Goal: Information Seeking & Learning: Compare options

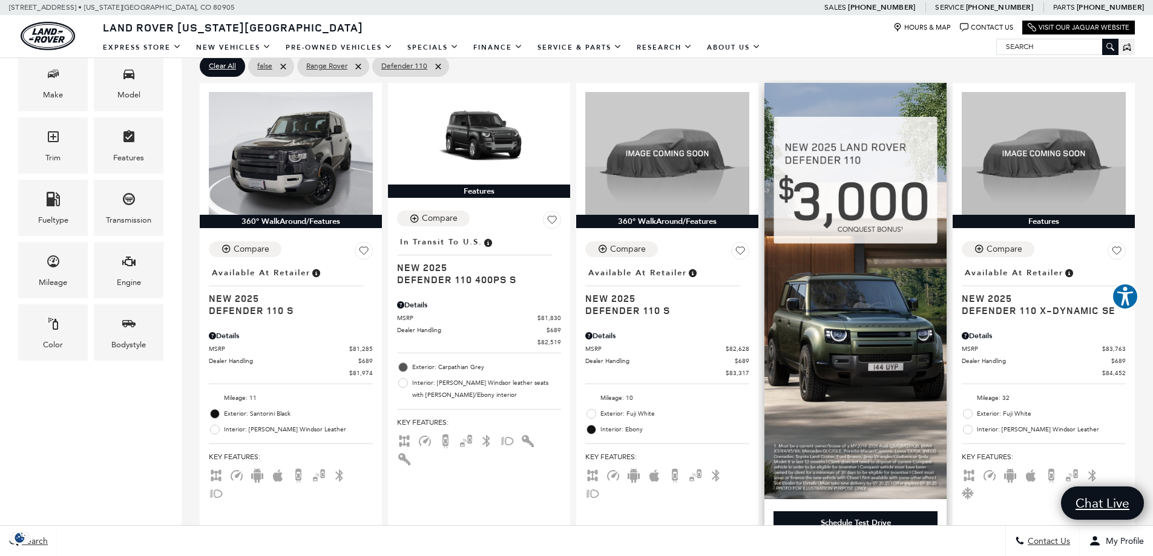
scroll to position [303, 0]
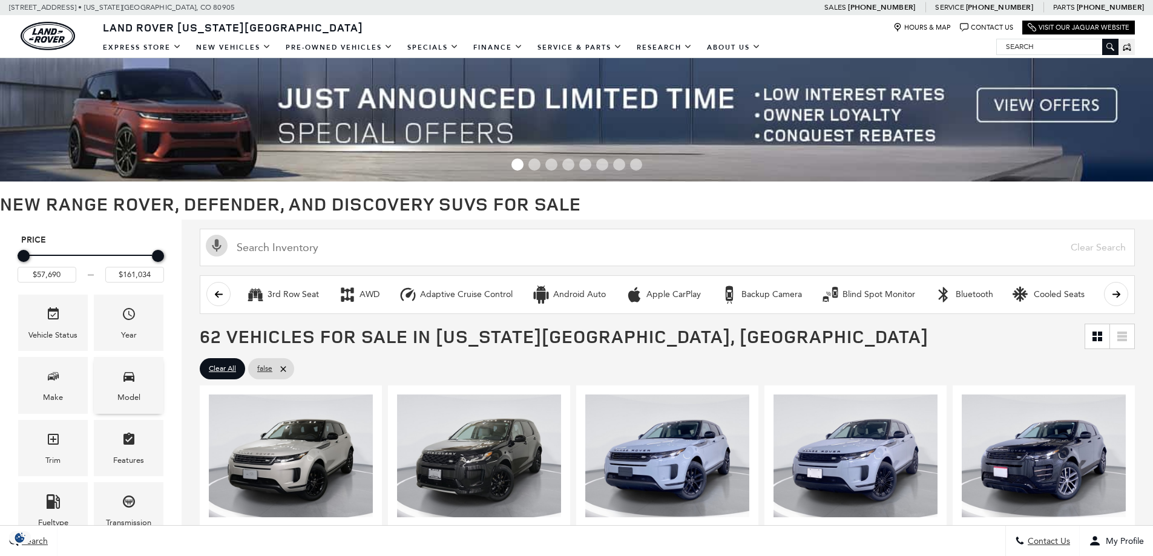
click at [131, 373] on icon "Model" at bounding box center [128, 377] width 11 height 10
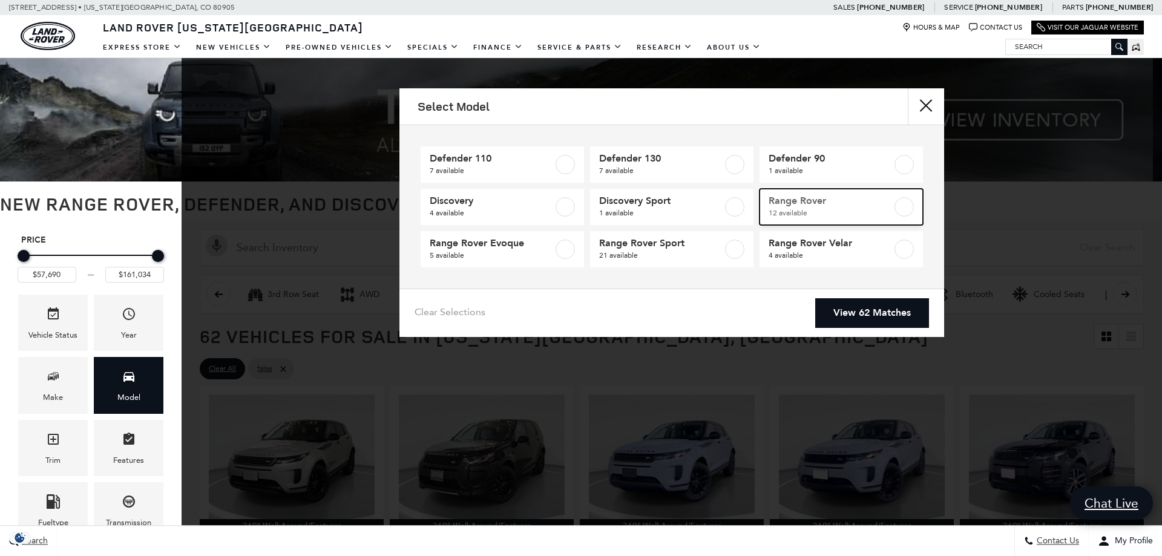
click at [793, 205] on span "Range Rover" at bounding box center [830, 201] width 123 height 12
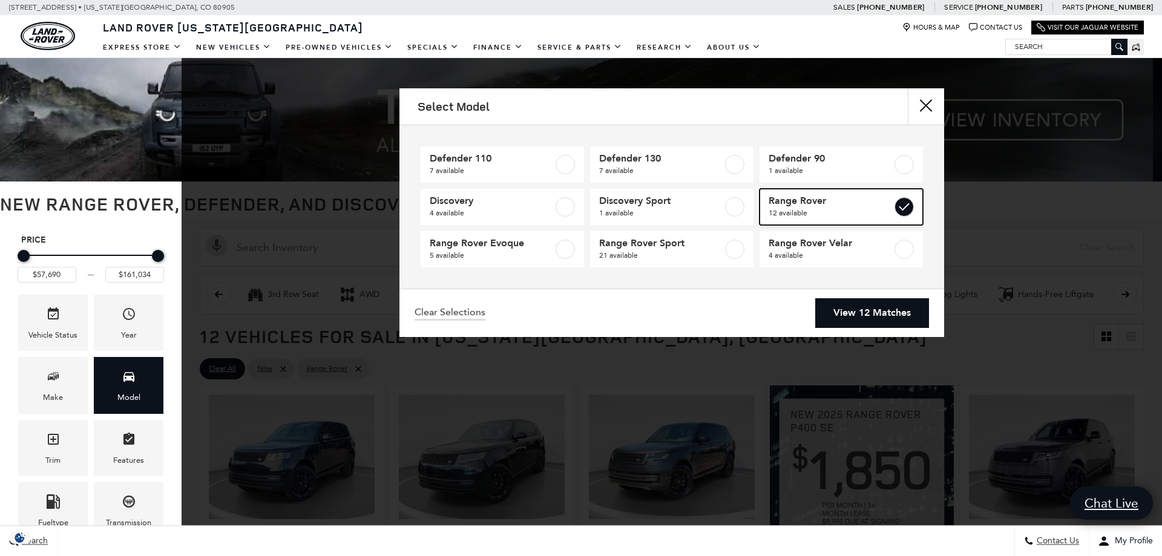
type input "$124,074"
checkbox input "true"
click at [872, 305] on link "View 12 Matches" at bounding box center [872, 313] width 114 height 30
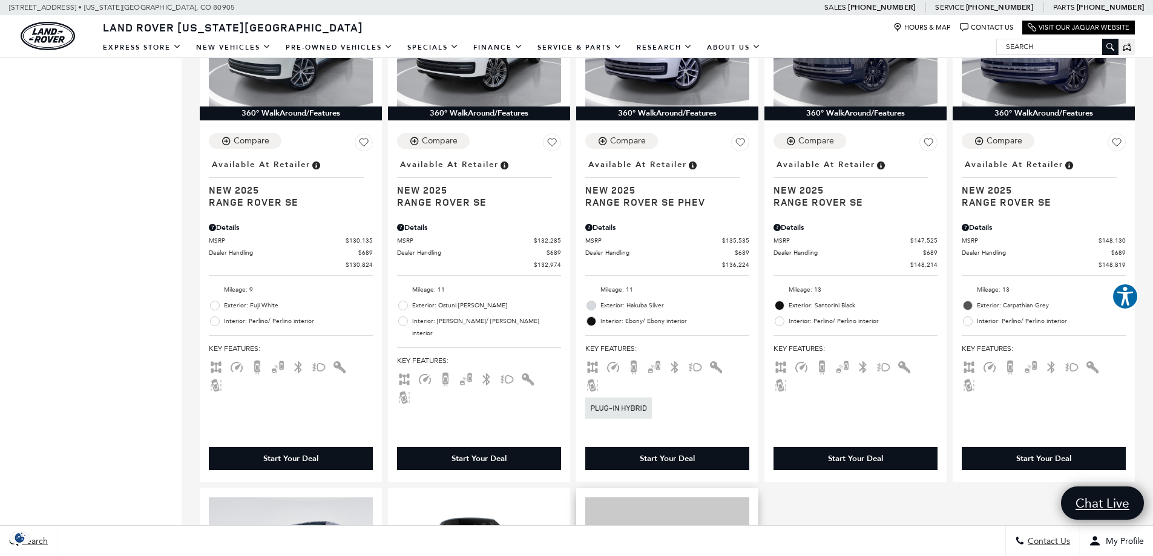
scroll to position [847, 0]
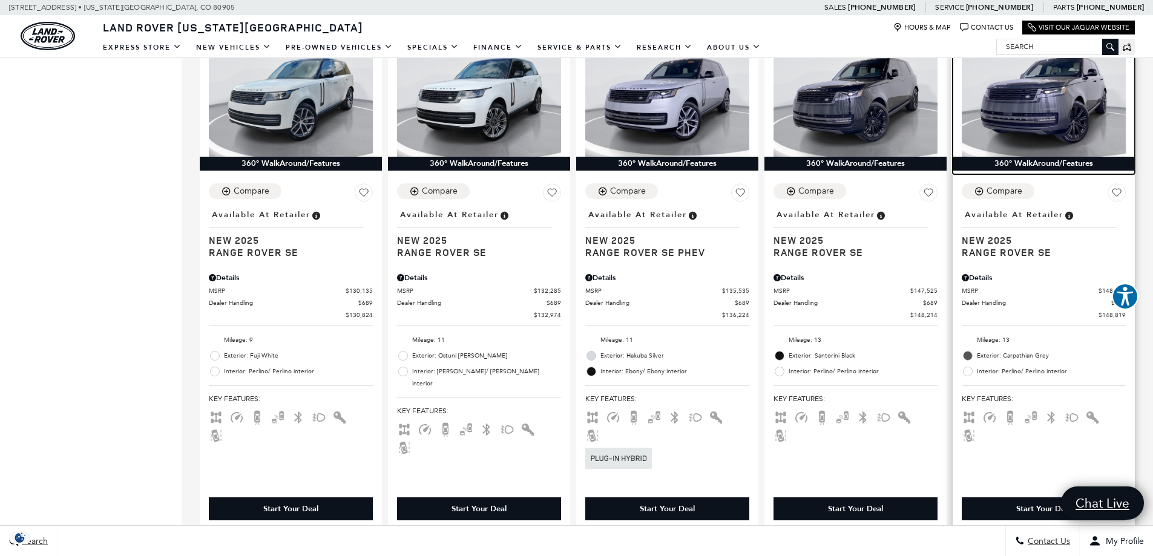
click at [1052, 120] on img at bounding box center [1044, 95] width 164 height 123
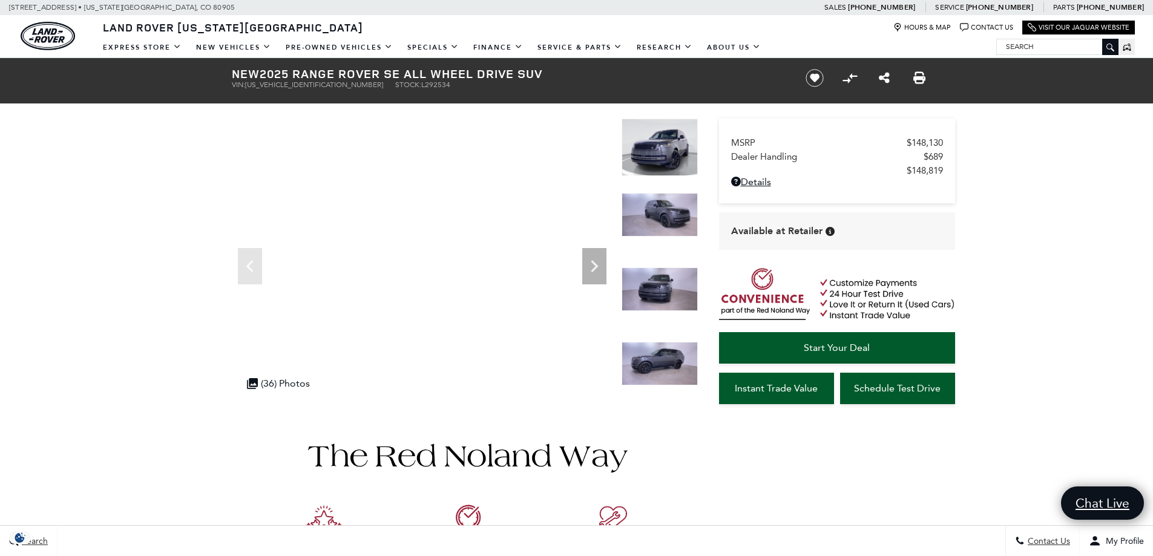
click at [286, 85] on span "SALKP9E96SA292534" at bounding box center [314, 84] width 138 height 8
copy span "SALKP9E96SA292534"
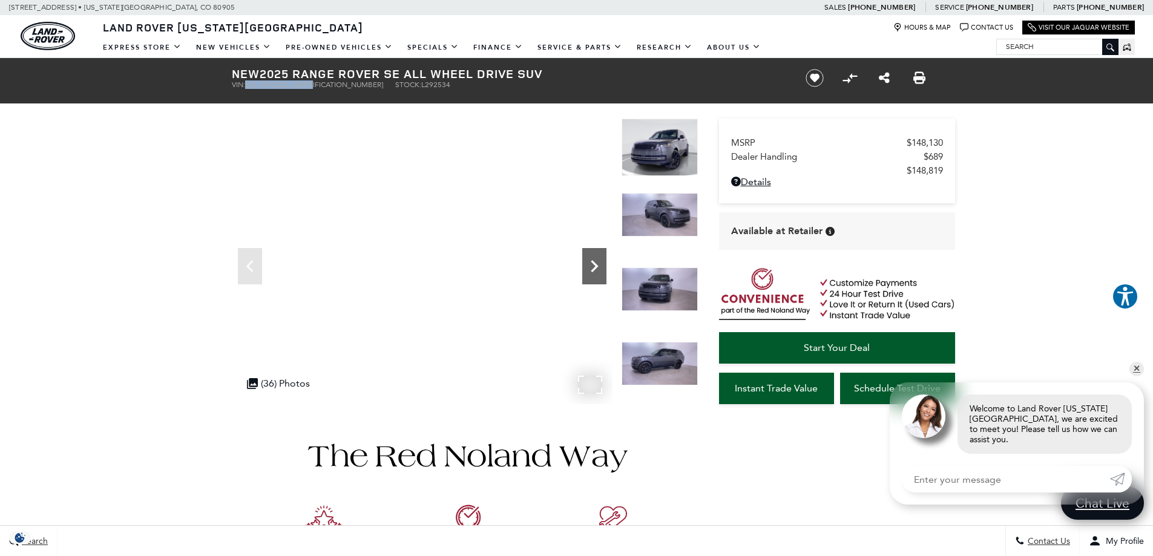
click at [588, 259] on icon "Next" at bounding box center [594, 266] width 24 height 24
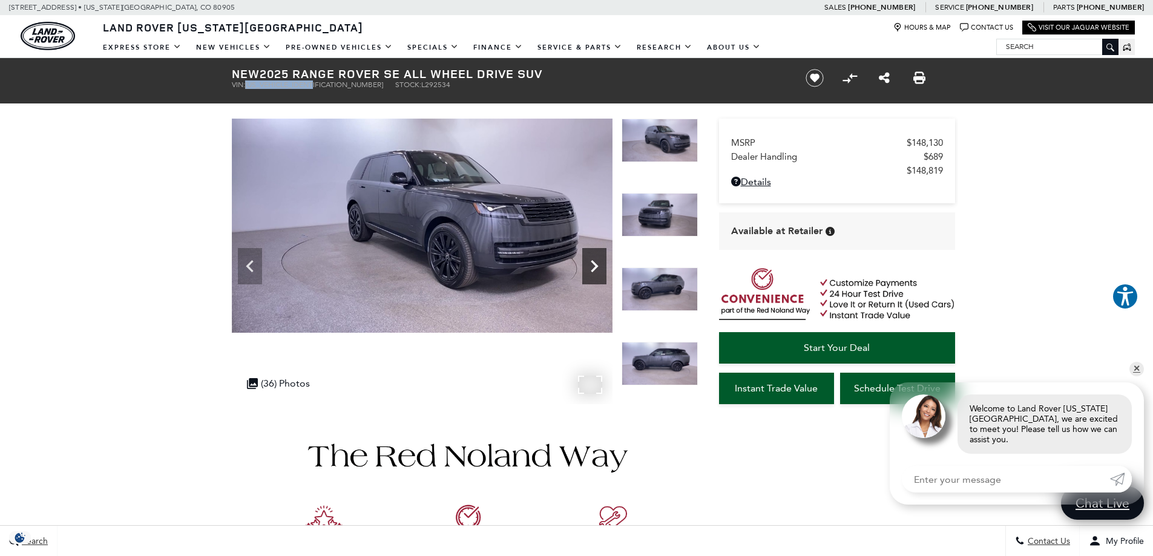
click at [588, 259] on icon "Next" at bounding box center [594, 266] width 24 height 24
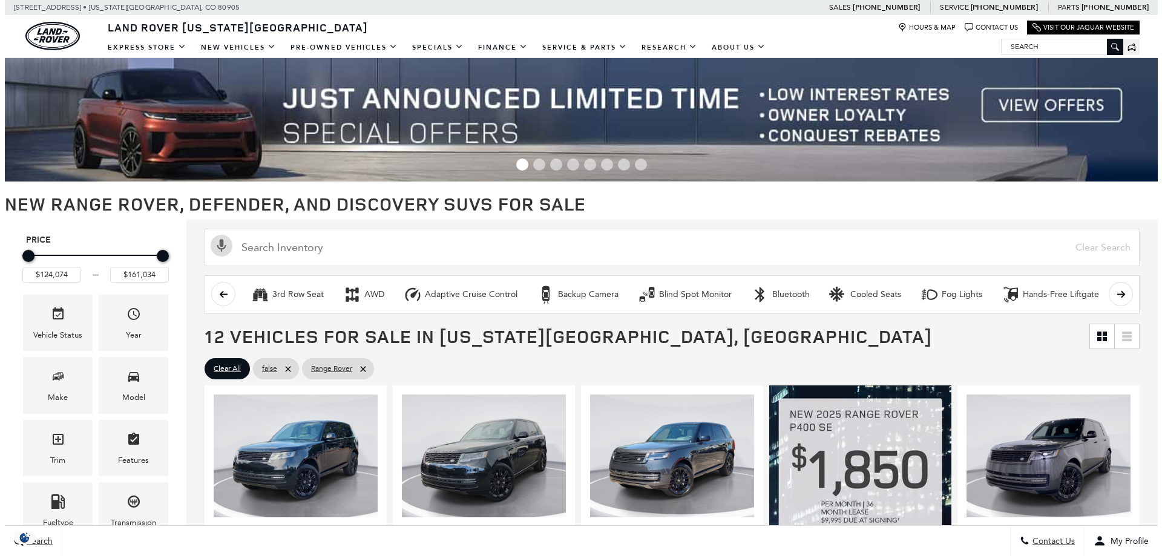
scroll to position [182, 0]
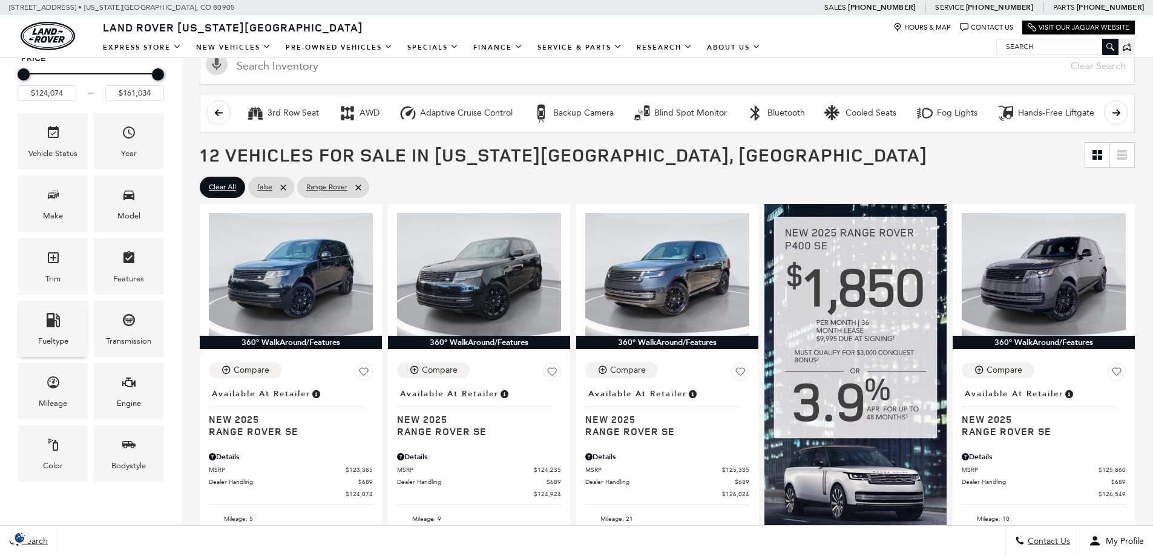
click at [63, 338] on div "Fueltype" at bounding box center [53, 341] width 30 height 13
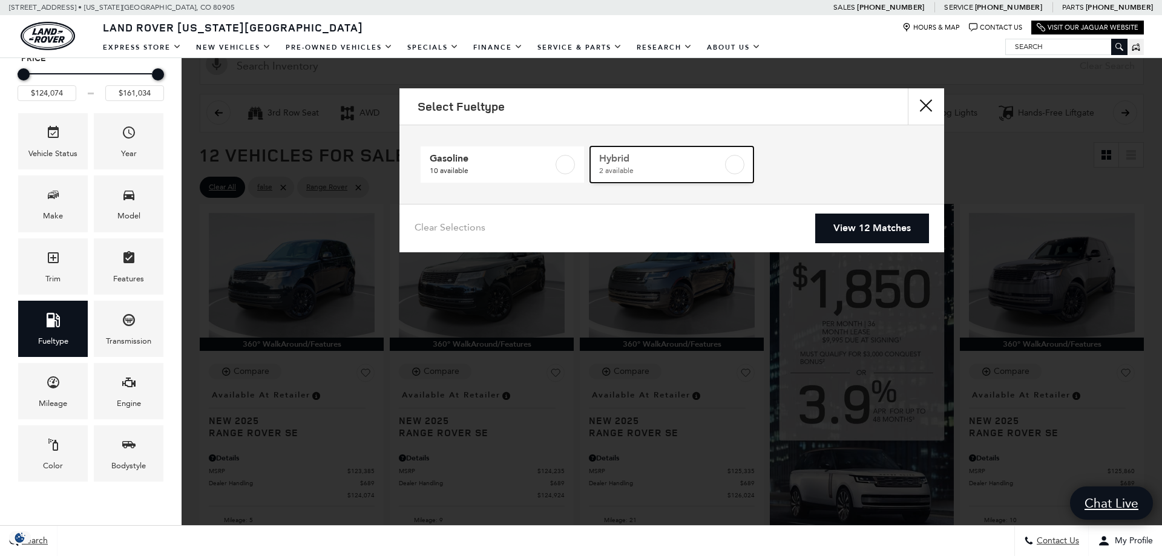
click at [677, 171] on span "2 available" at bounding box center [660, 171] width 123 height 12
type input "$136,224"
type input "$156,654"
checkbox input "true"
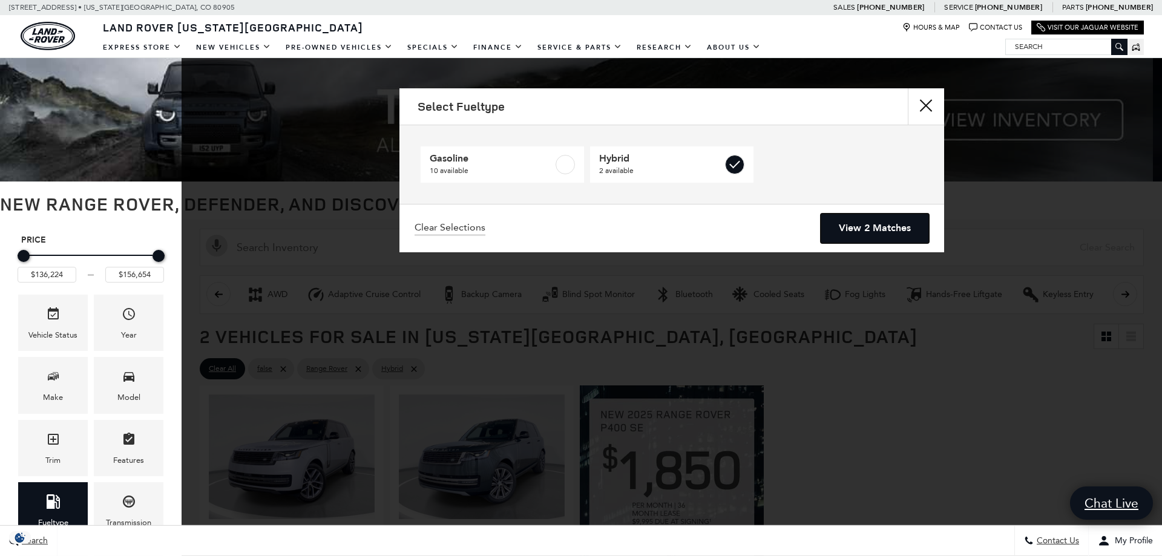
click at [872, 228] on link "View 2 Matches" at bounding box center [875, 229] width 108 height 30
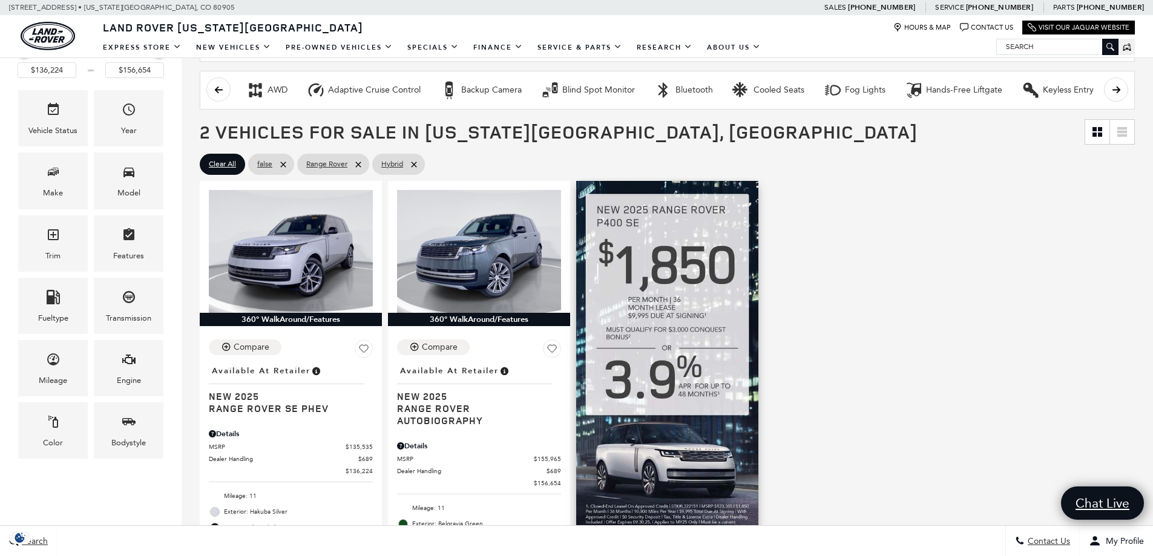
scroll to position [182, 0]
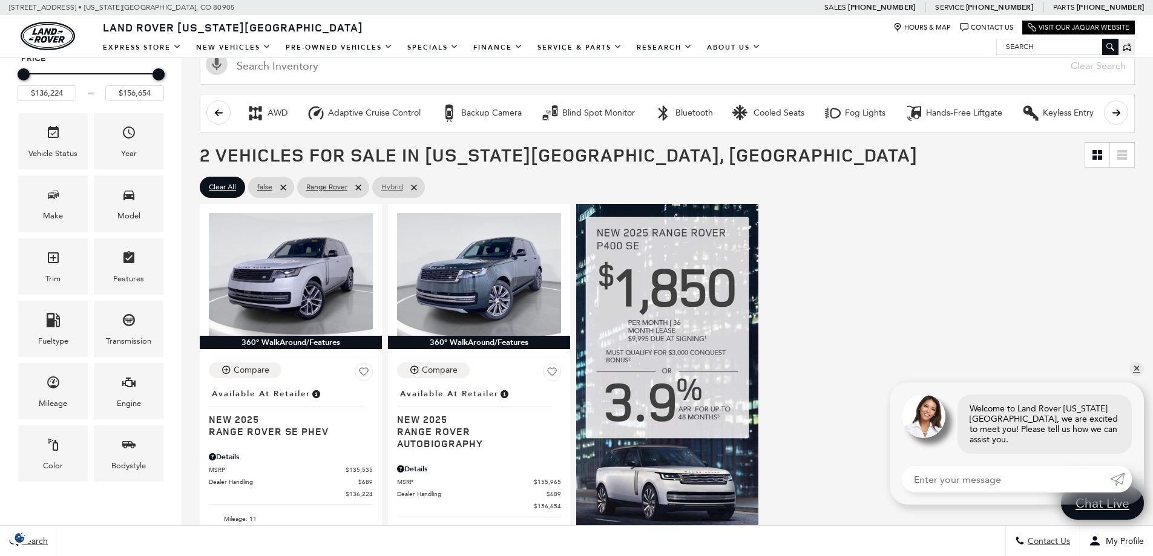
click at [416, 186] on icon at bounding box center [413, 187] width 5 height 5
type input "$124,074"
type input "$161,034"
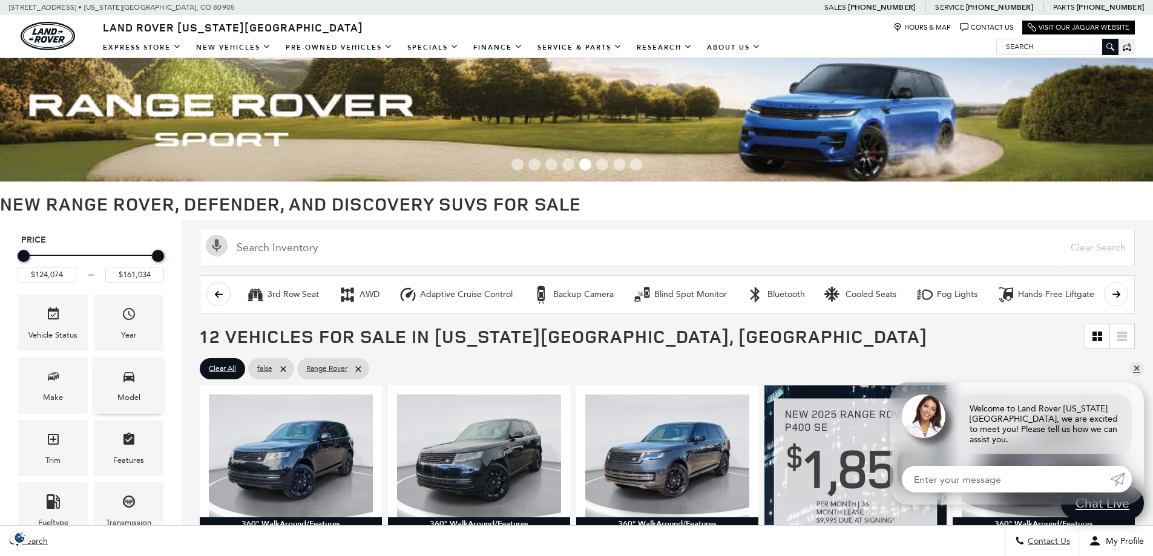
click at [122, 402] on div "Model" at bounding box center [128, 397] width 23 height 13
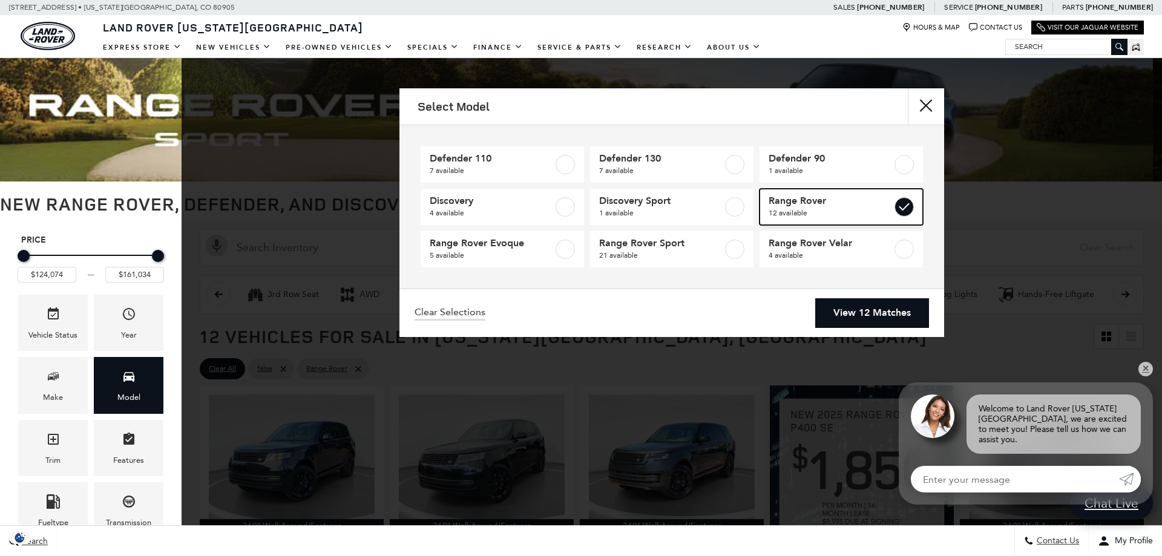
click at [816, 198] on span "Range Rover" at bounding box center [830, 201] width 123 height 12
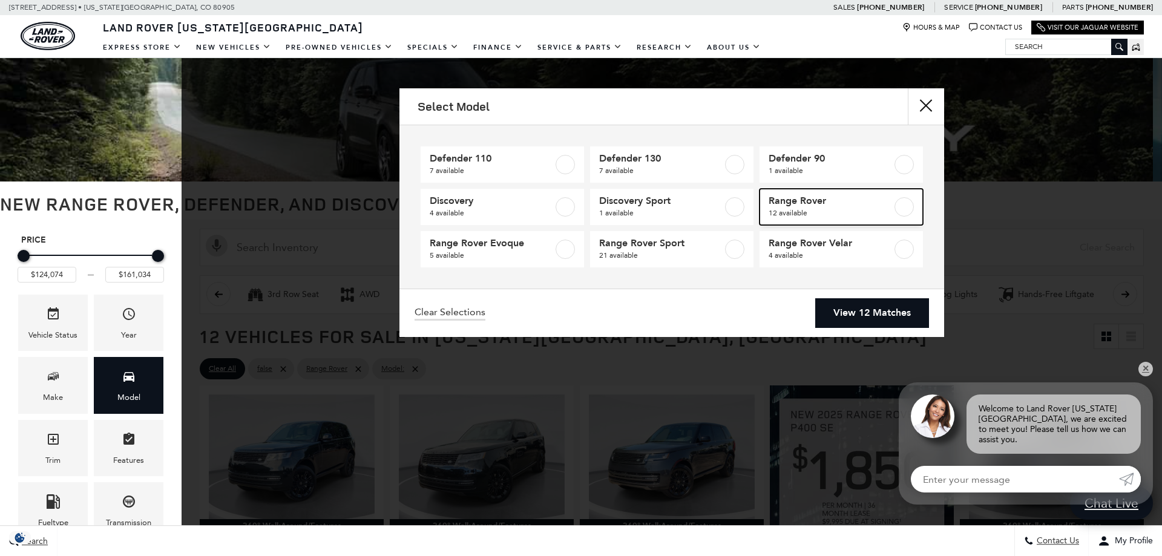
type input "$57,690"
checkbox input "false"
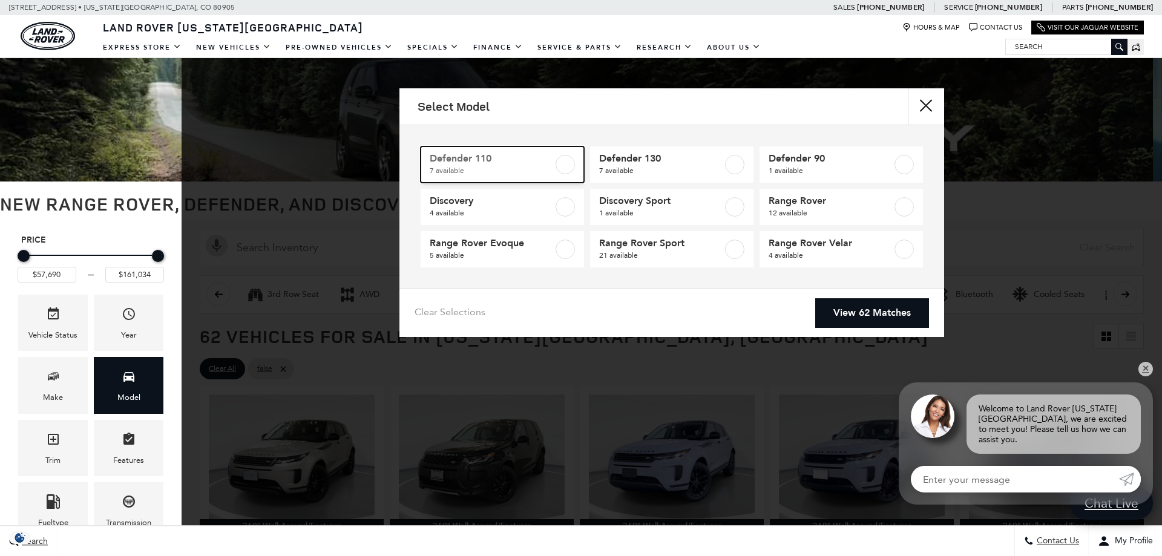
click at [516, 167] on span "7 available" at bounding box center [491, 171] width 123 height 12
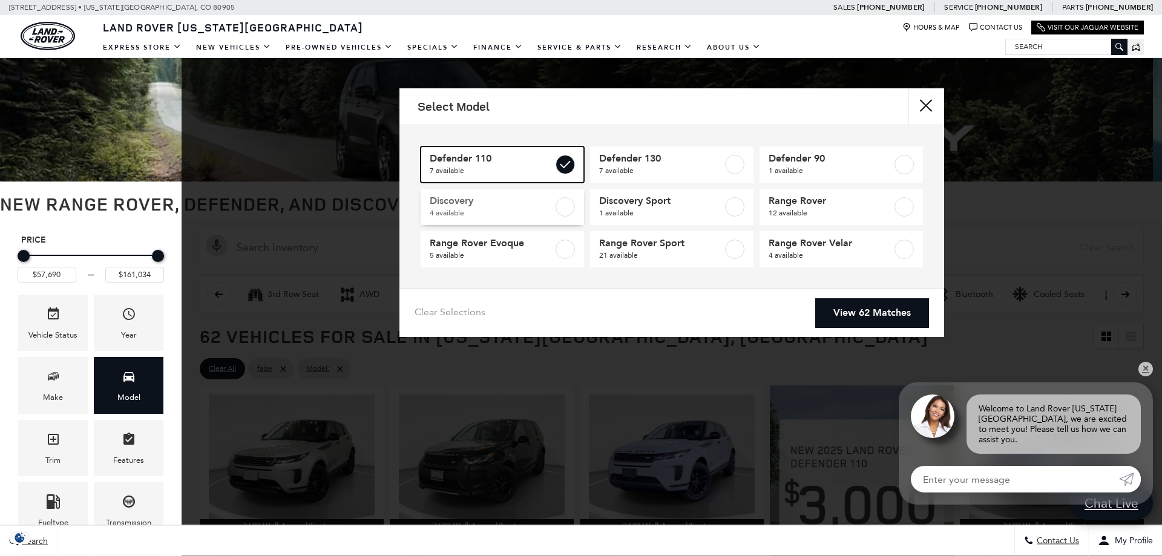
type input "$81,974"
type input "$125,234"
checkbox input "true"
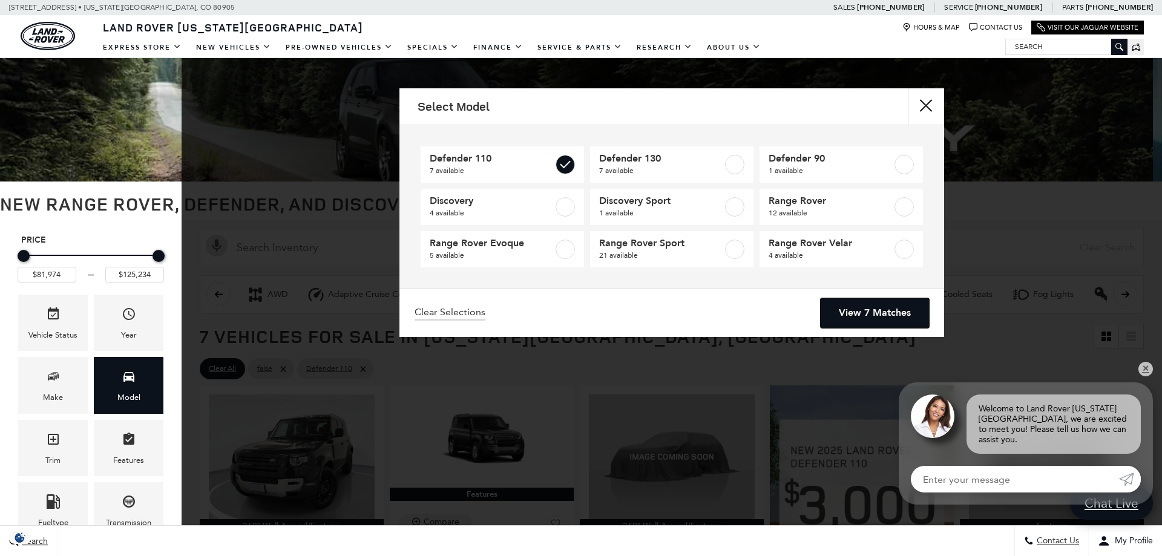
click at [861, 319] on link "View 7 Matches" at bounding box center [875, 313] width 108 height 30
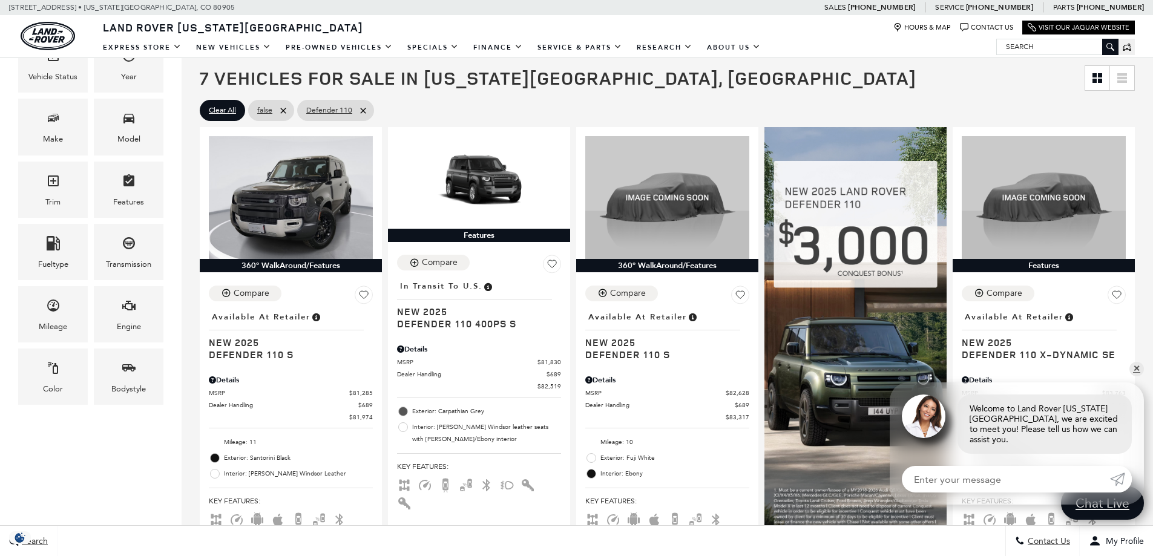
scroll to position [363, 0]
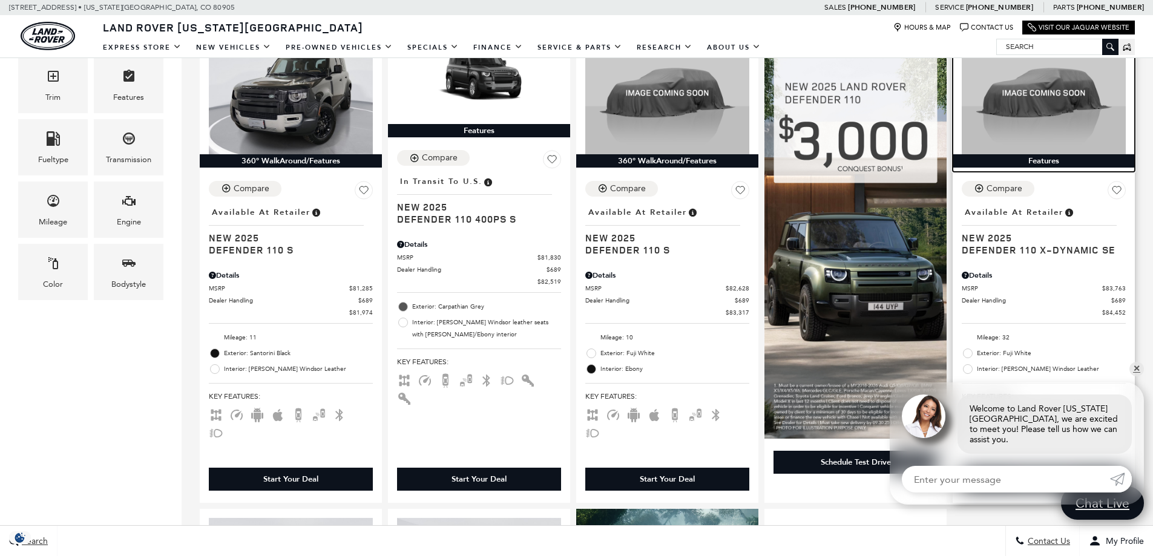
click at [1051, 133] on img at bounding box center [1044, 92] width 164 height 123
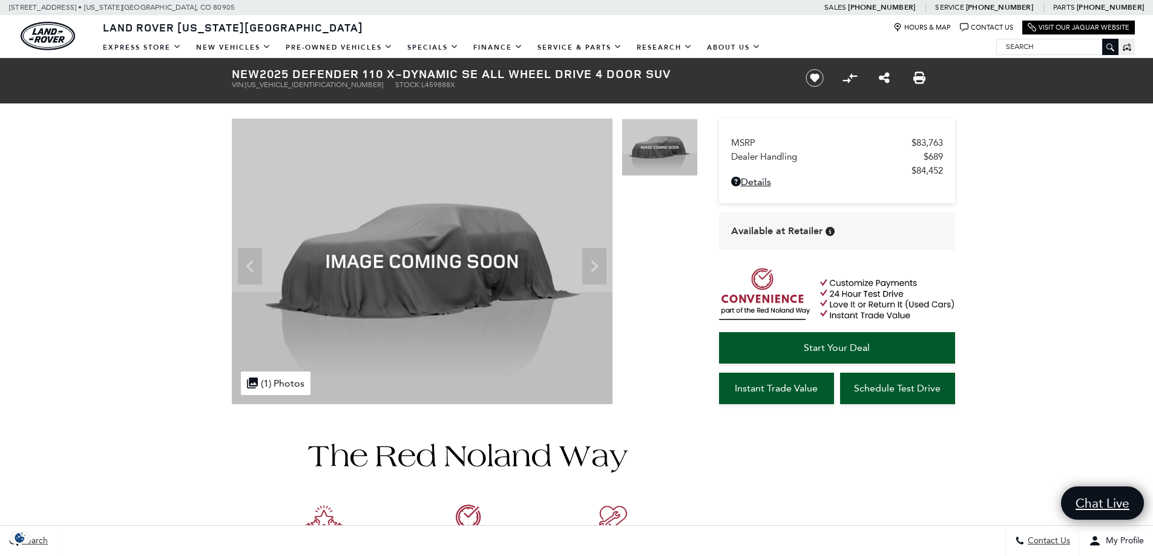
click at [282, 84] on span "SALE27EU2S2459888" at bounding box center [314, 84] width 138 height 8
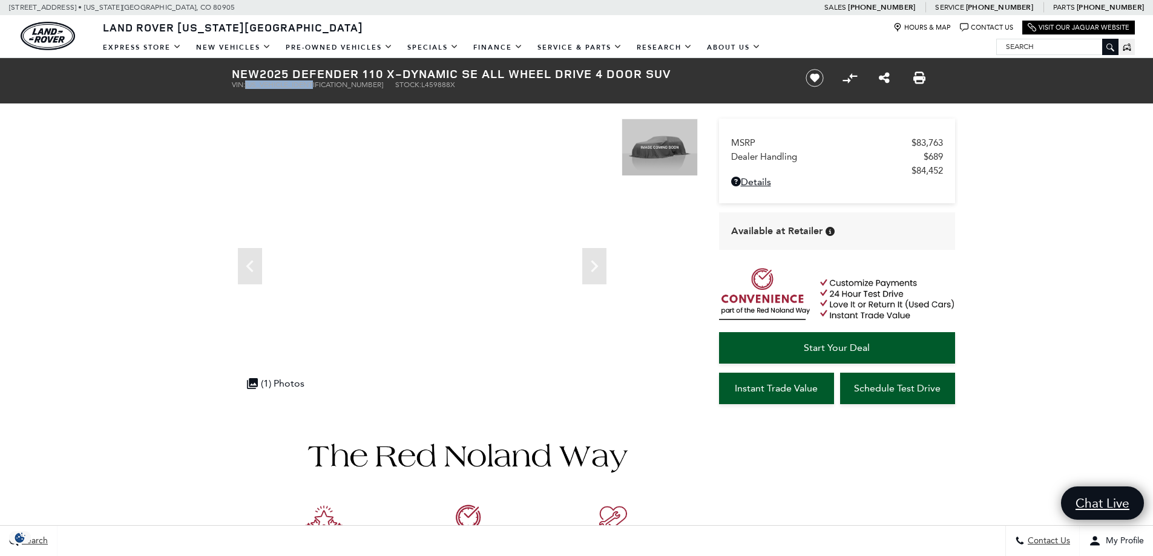
drag, startPoint x: 282, startPoint y: 84, endPoint x: 272, endPoint y: 87, distance: 10.1
click at [272, 87] on span "SALE27EU2S2459888" at bounding box center [314, 84] width 138 height 8
click at [275, 84] on span "SALE27EU2S2459888" at bounding box center [314, 84] width 138 height 8
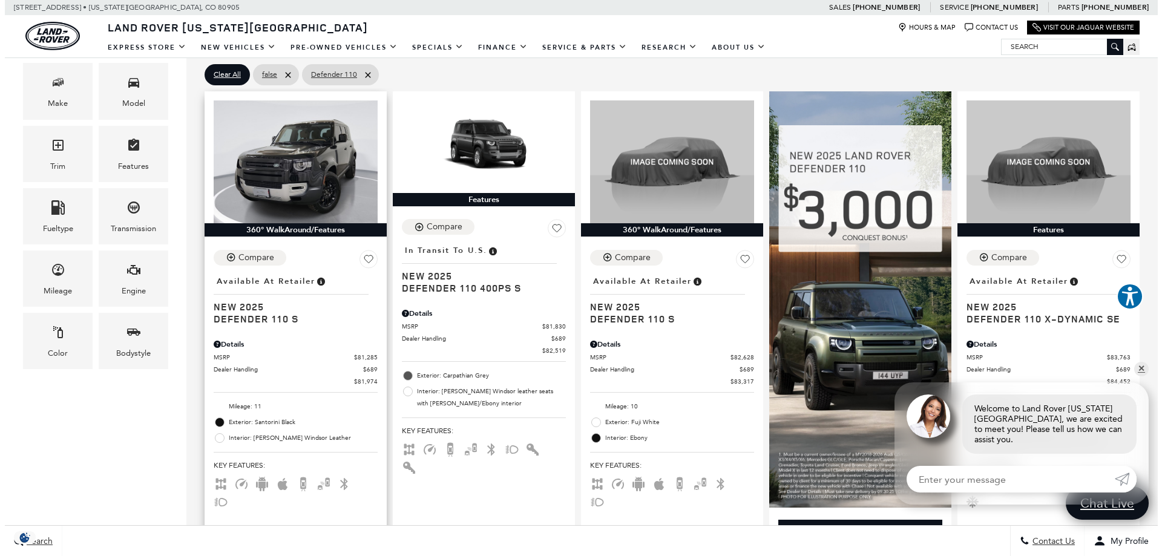
scroll to position [182, 0]
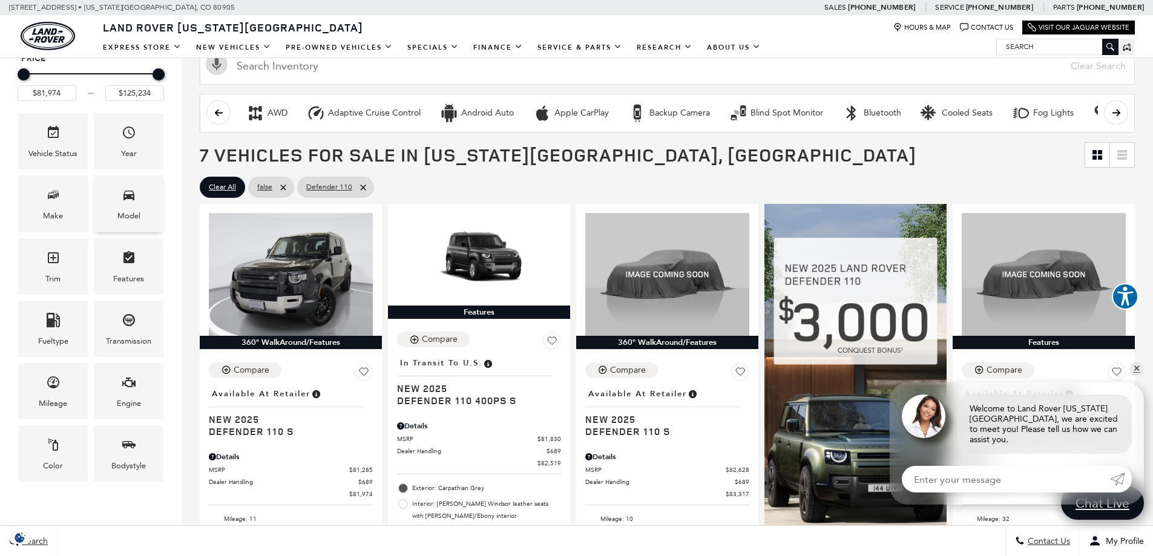
click at [139, 205] on div "Model" at bounding box center [129, 203] width 70 height 56
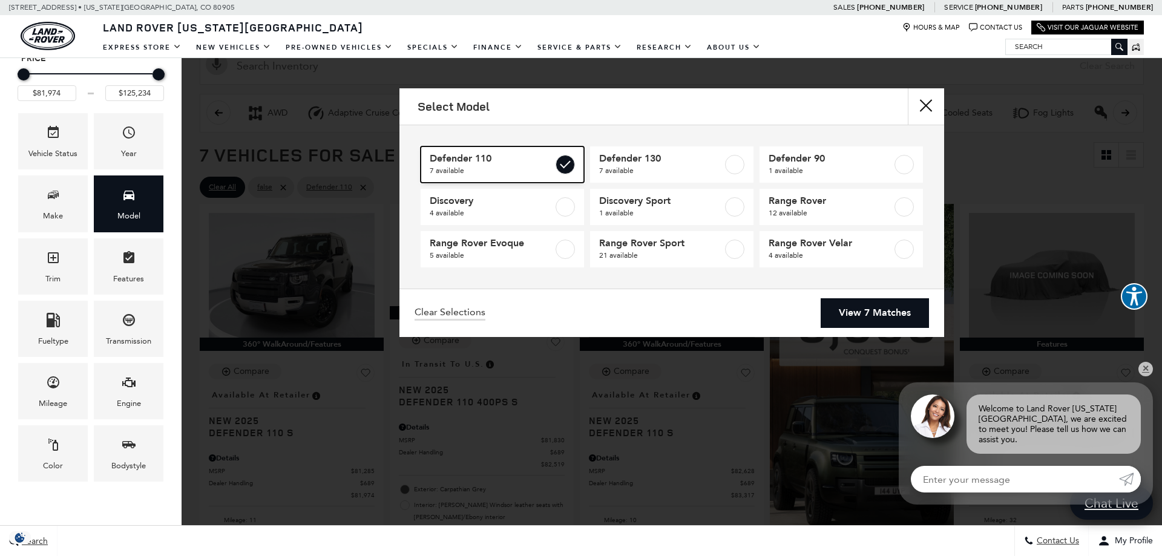
click at [536, 171] on span "7 available" at bounding box center [491, 171] width 123 height 12
type input "$57,690"
type input "$161,034"
checkbox input "false"
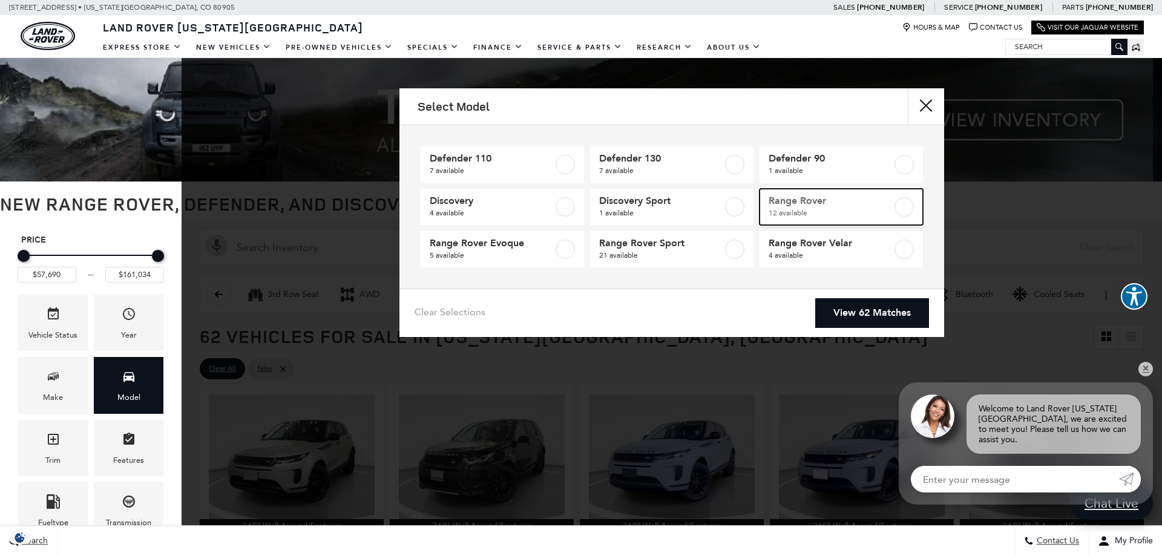
click at [778, 206] on span "Range Rover" at bounding box center [830, 201] width 123 height 12
type input "$124,074"
checkbox input "true"
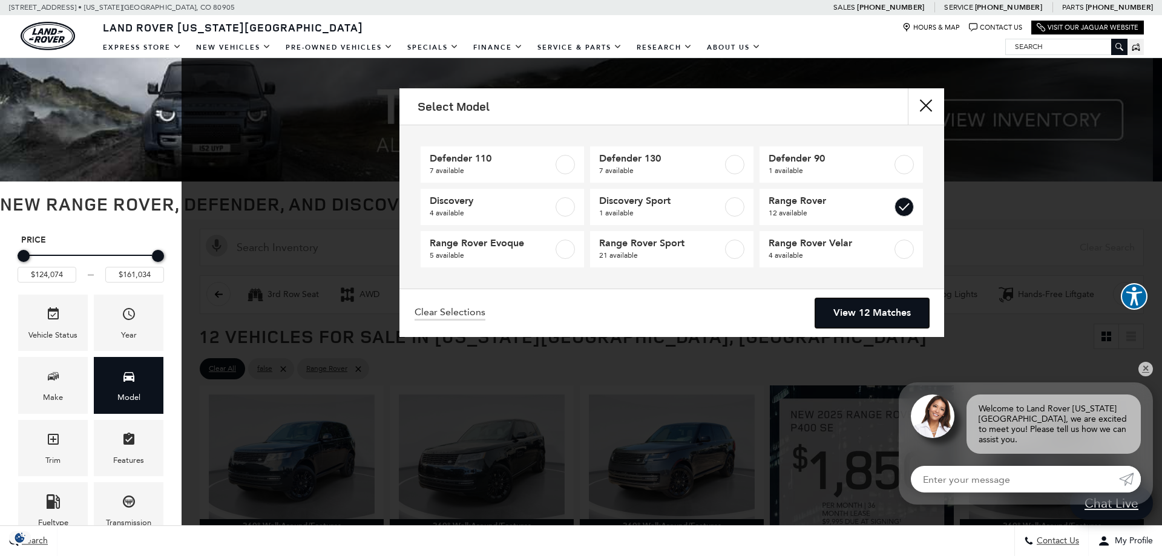
click at [851, 311] on link "View 12 Matches" at bounding box center [872, 313] width 114 height 30
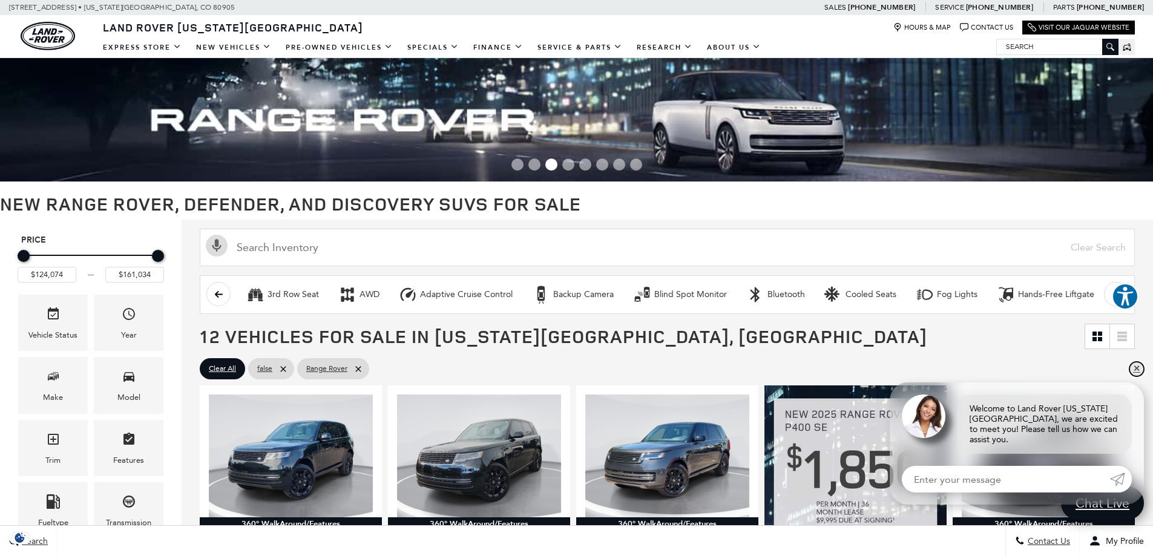
click at [1137, 376] on link "✕" at bounding box center [1136, 369] width 15 height 15
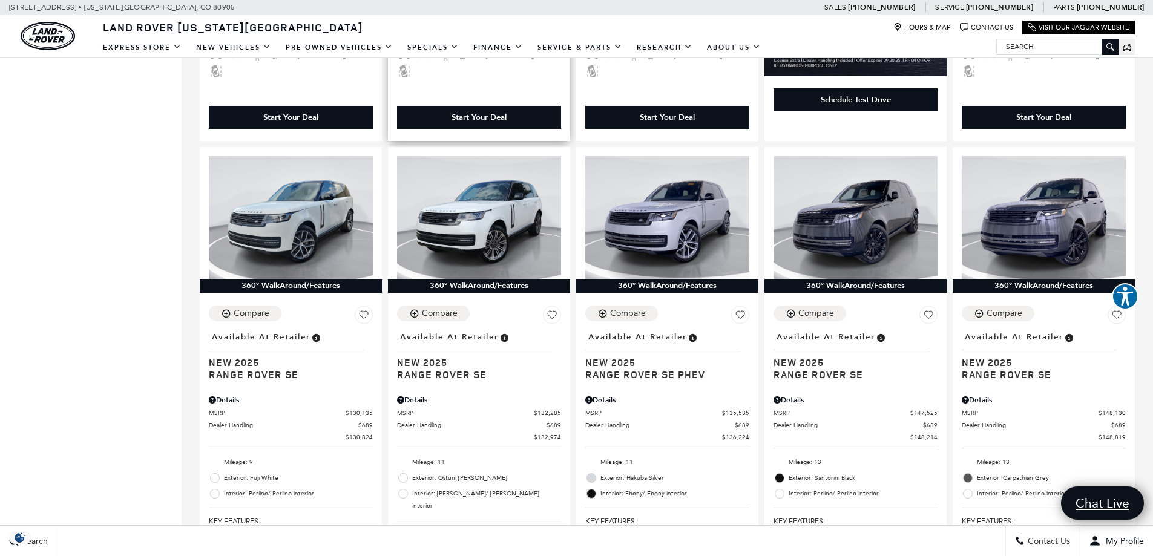
scroll to position [726, 0]
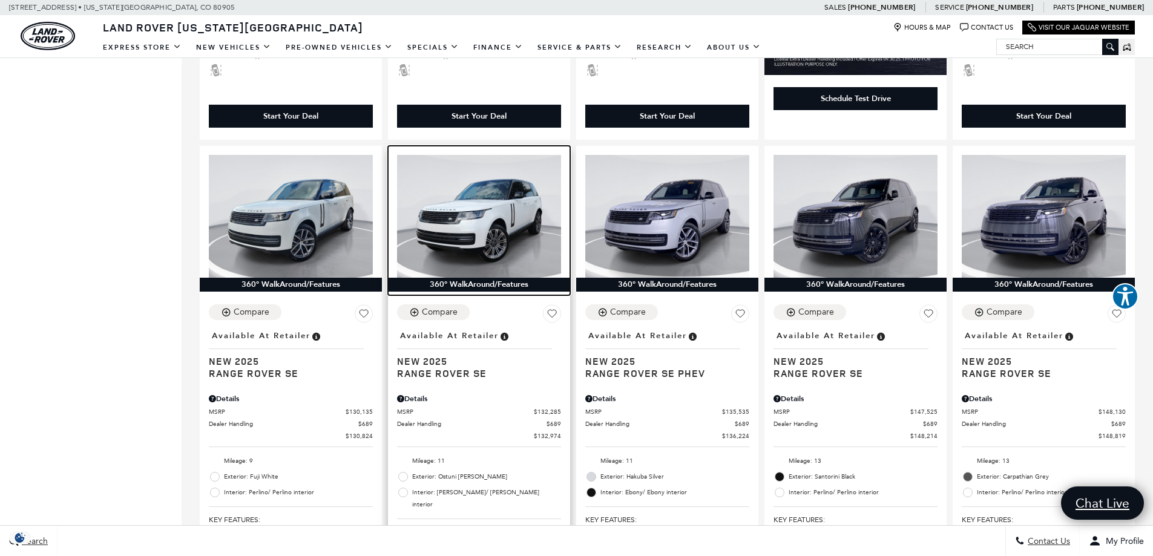
click at [499, 229] on img at bounding box center [479, 216] width 164 height 123
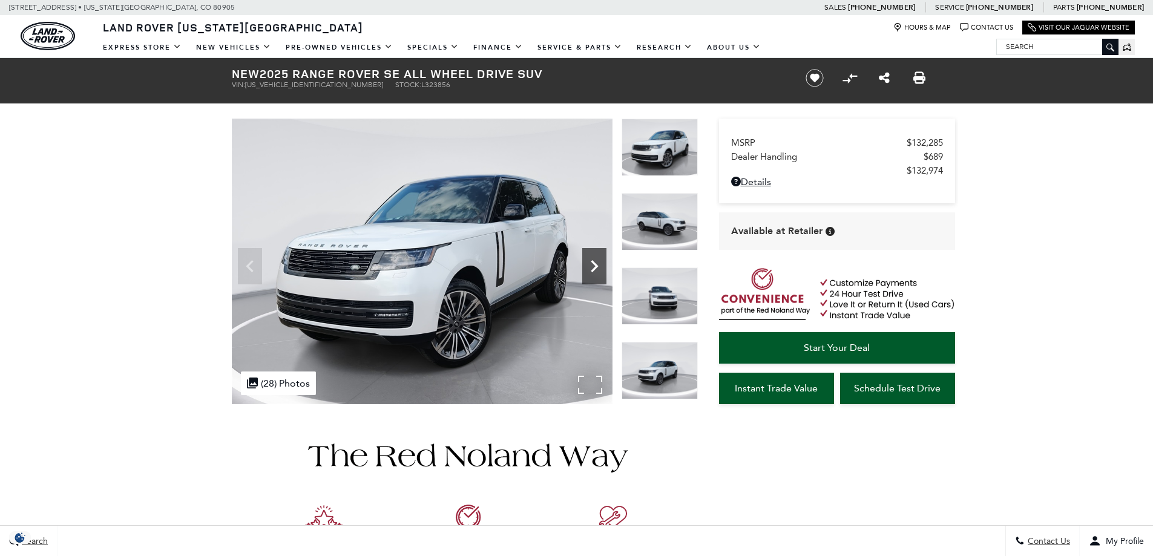
click at [596, 266] on icon "Next" at bounding box center [594, 266] width 7 height 12
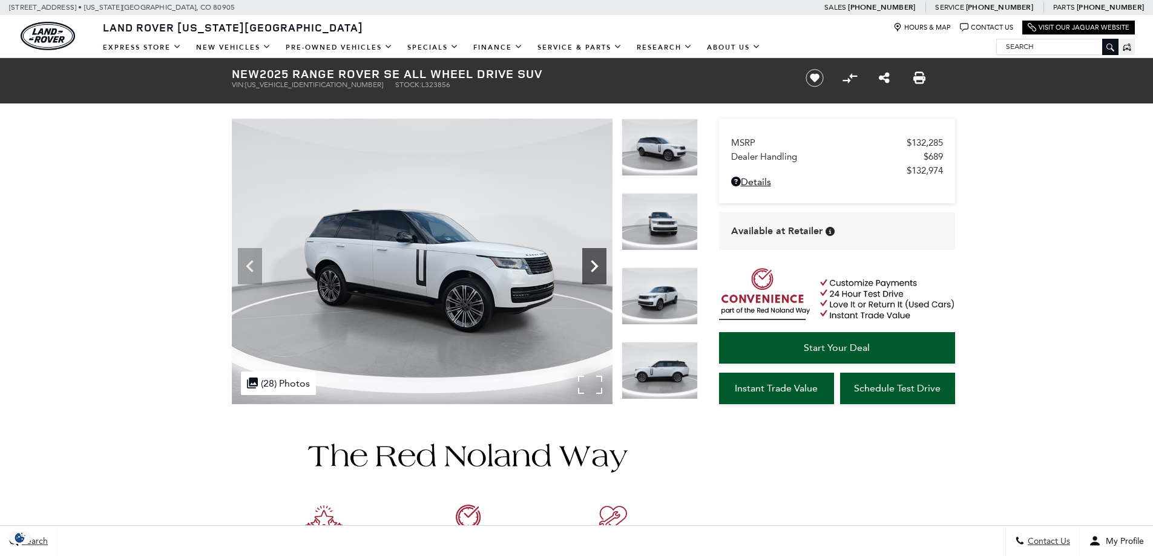
click at [596, 266] on icon "Next" at bounding box center [594, 266] width 7 height 12
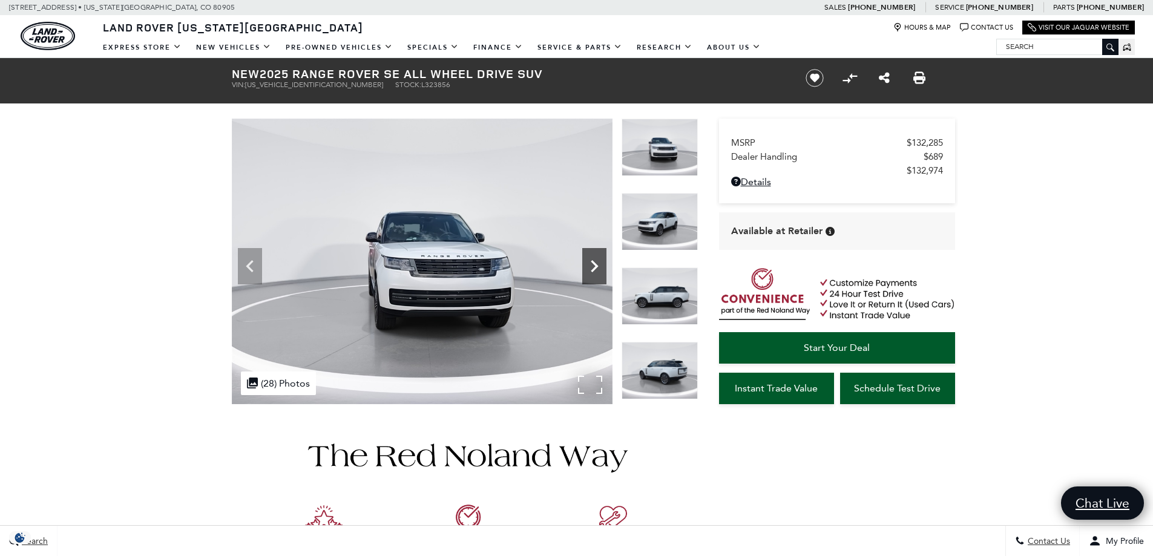
click at [596, 266] on icon "Next" at bounding box center [594, 266] width 7 height 12
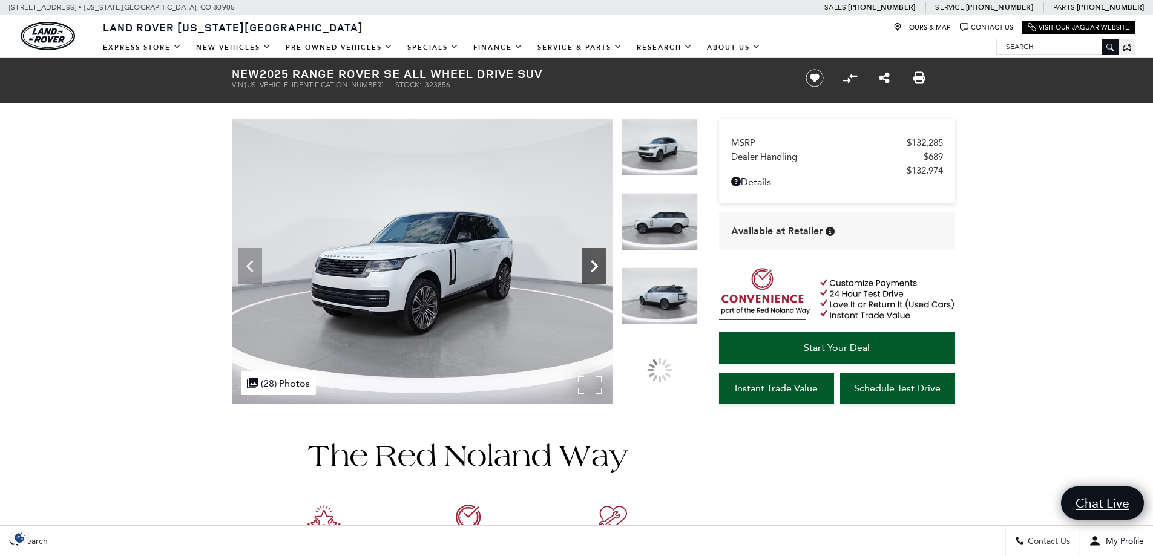
click at [596, 266] on icon "Next" at bounding box center [594, 266] width 7 height 12
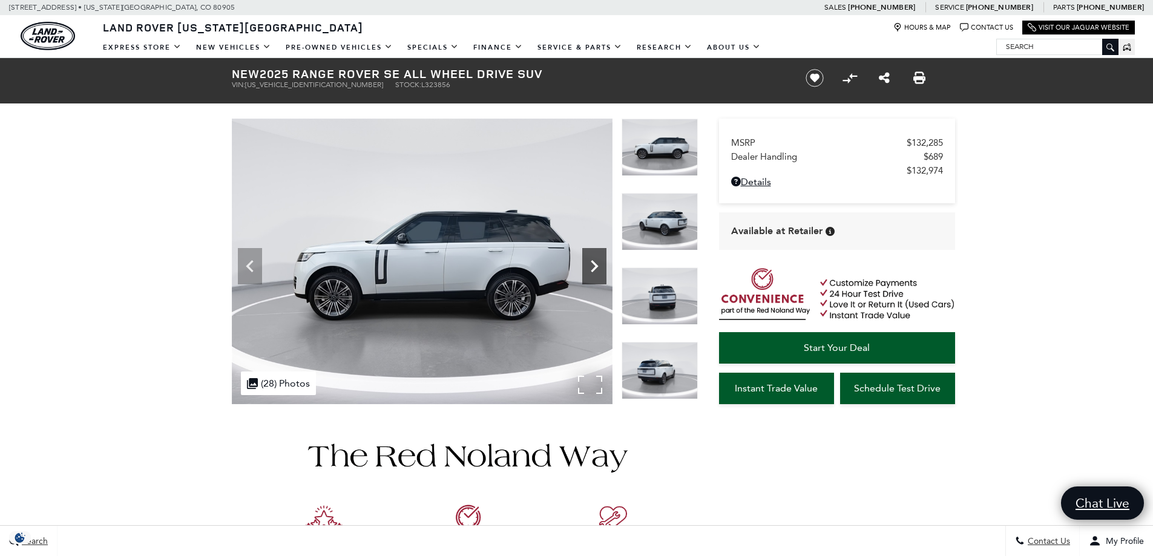
click at [596, 266] on icon "Next" at bounding box center [594, 266] width 7 height 12
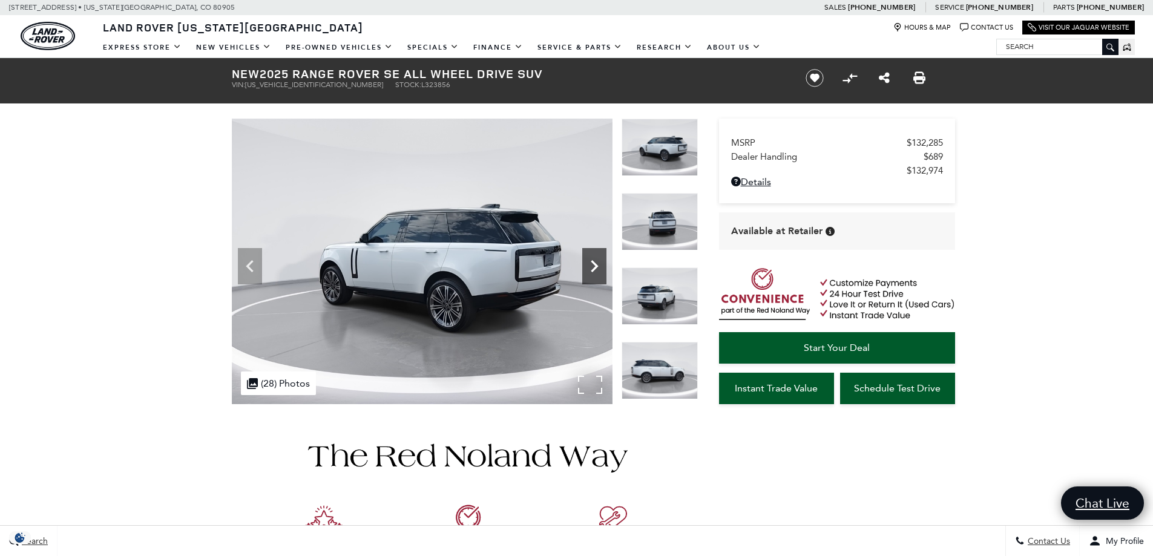
click at [596, 266] on icon "Next" at bounding box center [594, 266] width 7 height 12
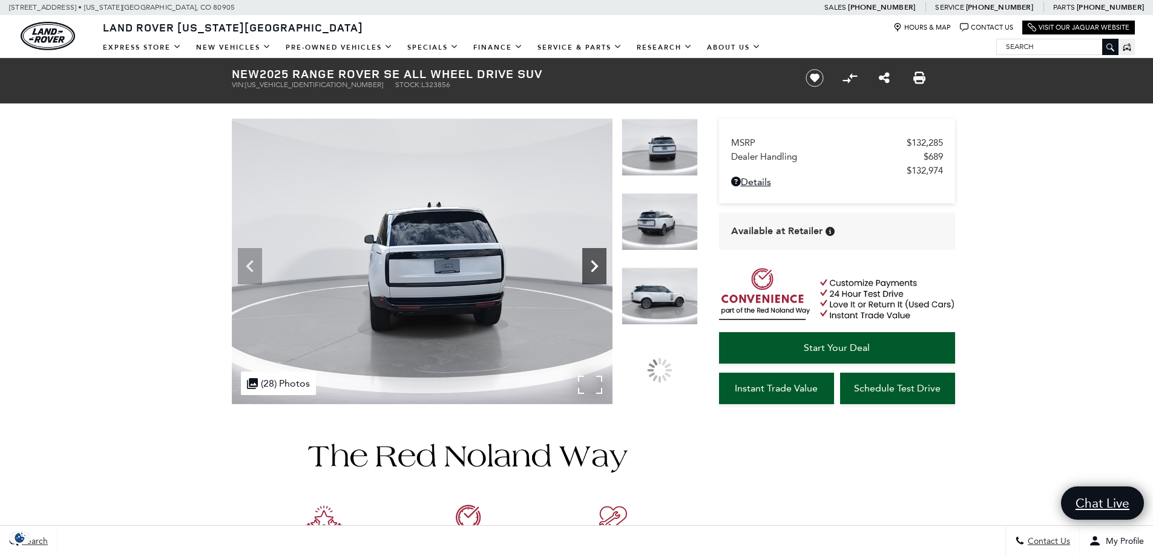
click at [596, 266] on icon "Next" at bounding box center [594, 266] width 7 height 12
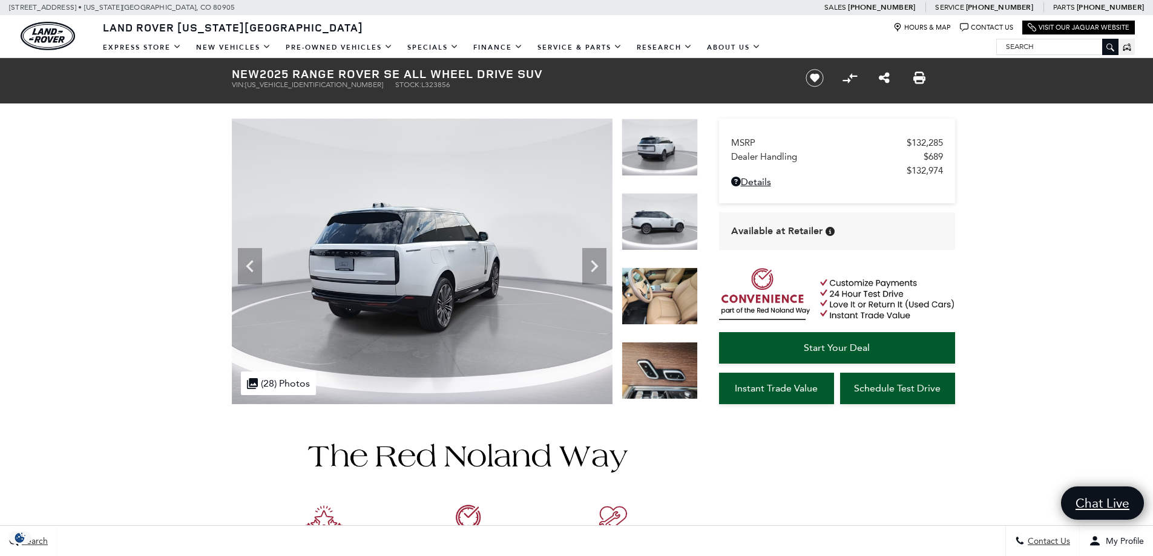
click at [654, 283] on img at bounding box center [659, 295] width 76 height 57
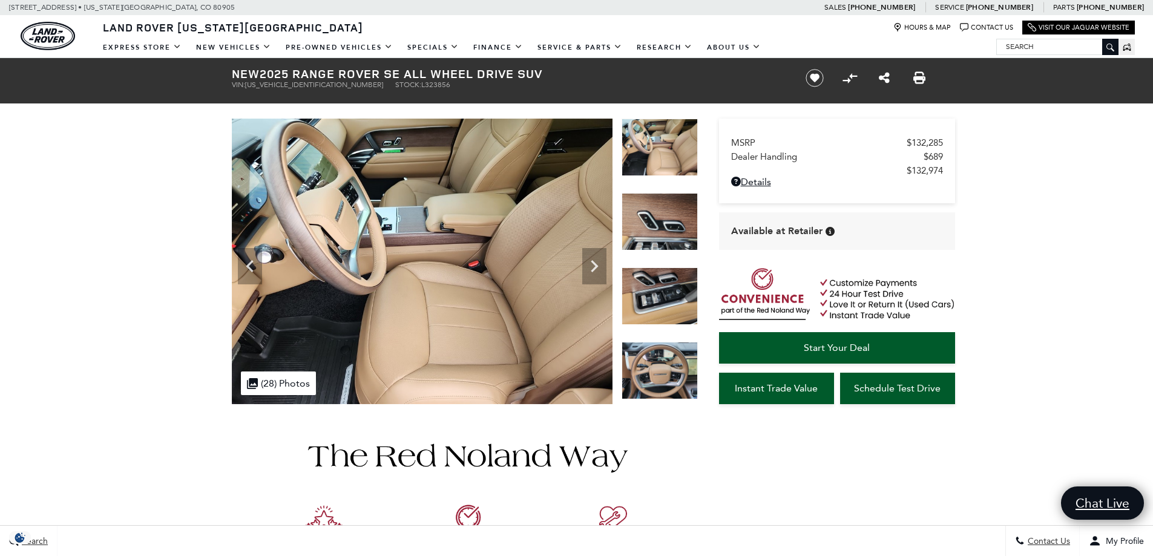
click at [649, 224] on img at bounding box center [659, 221] width 76 height 57
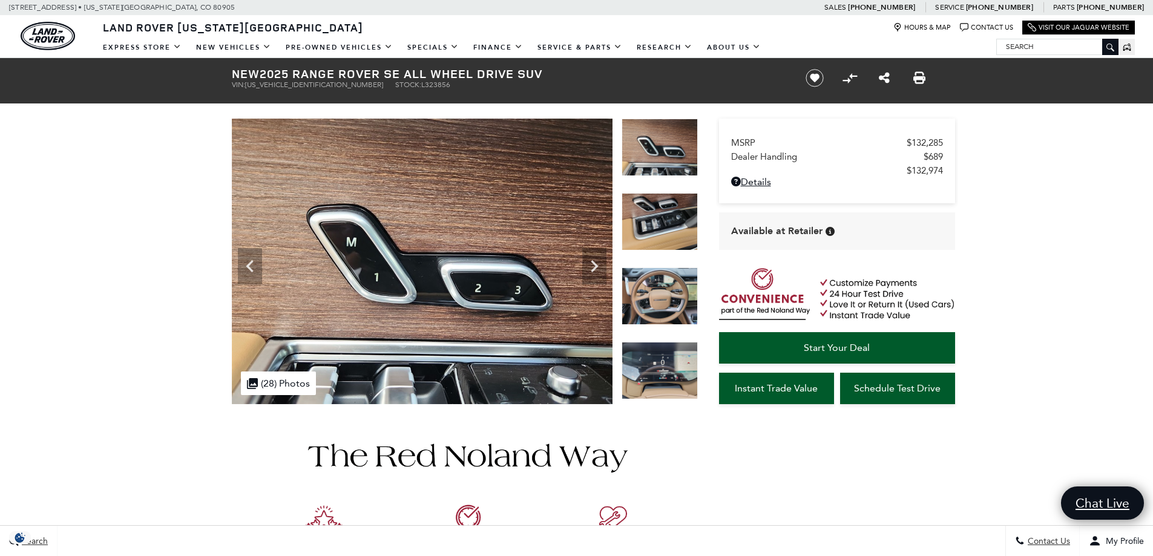
click at [649, 224] on img at bounding box center [659, 221] width 76 height 57
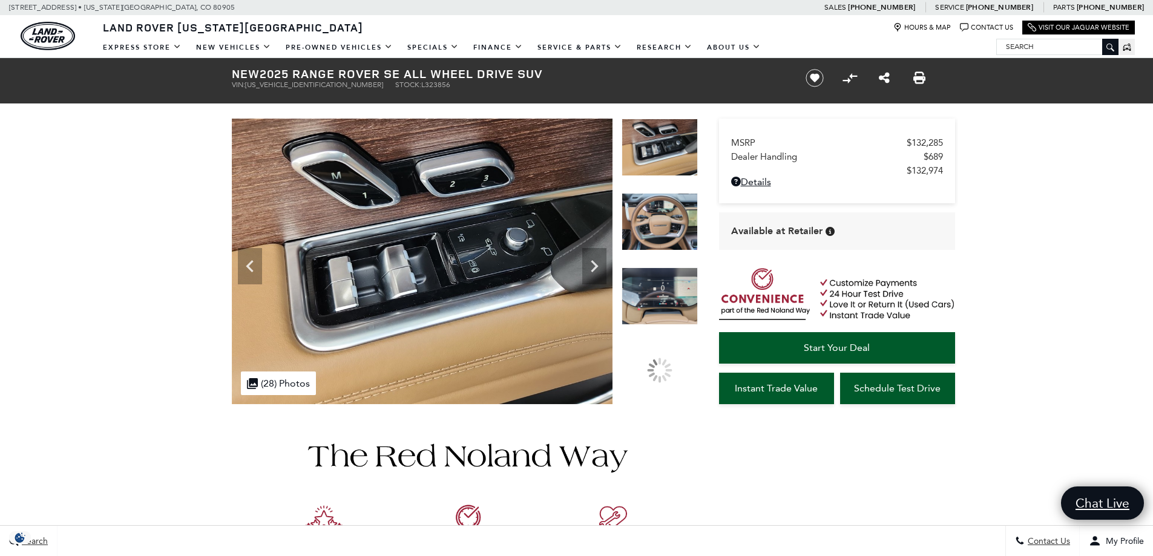
click at [649, 224] on img at bounding box center [659, 221] width 76 height 57
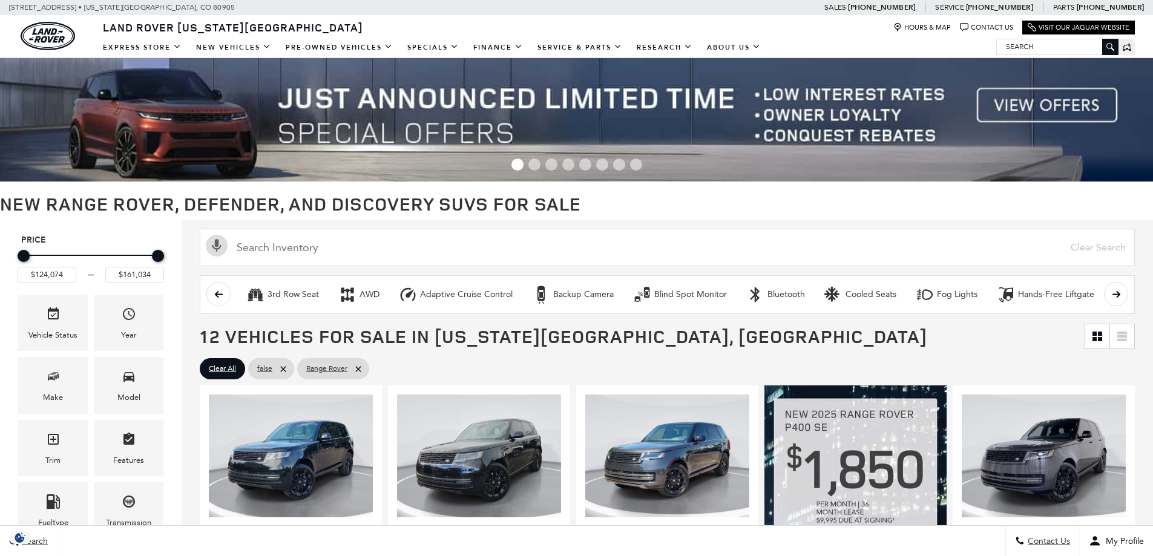
scroll to position [726, 0]
